Goal: Information Seeking & Learning: Learn about a topic

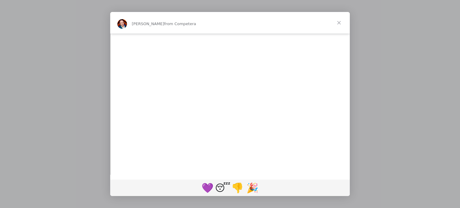
scroll to position [590, 0]
drag, startPoint x: 256, startPoint y: 56, endPoint x: 257, endPoint y: 72, distance: 15.9
drag, startPoint x: 232, startPoint y: 122, endPoint x: 298, endPoint y: 129, distance: 66.3
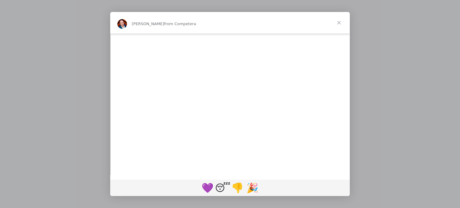
drag, startPoint x: 257, startPoint y: 64, endPoint x: 257, endPoint y: 80, distance: 16.5
click at [322, 168] on div "[PERSON_NAME], [PERSON_NAME], З цим релізом ми зробили товарні зв'язки розумніш…" at bounding box center [230, 83] width 240 height 1266
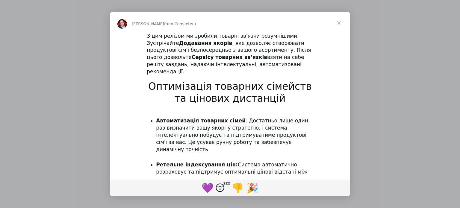
scroll to position [0, 0]
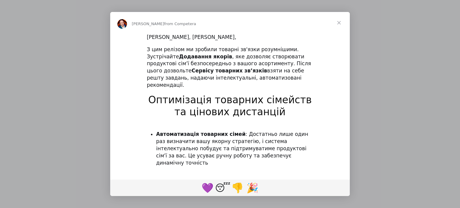
click at [340, 24] on span "Close" at bounding box center [339, 23] width 22 height 22
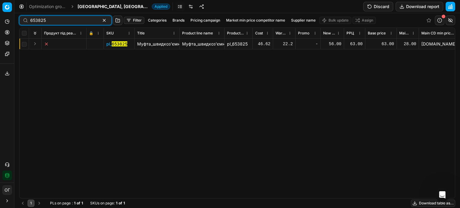
drag, startPoint x: 52, startPoint y: 21, endPoint x: 19, endPoint y: 19, distance: 32.7
click at [19, 19] on div "653825 Filter Categories Brands Pricing campaign Market min price competitor na…" at bounding box center [237, 110] width 446 height 195
